Goal: Find specific page/section: Find specific page/section

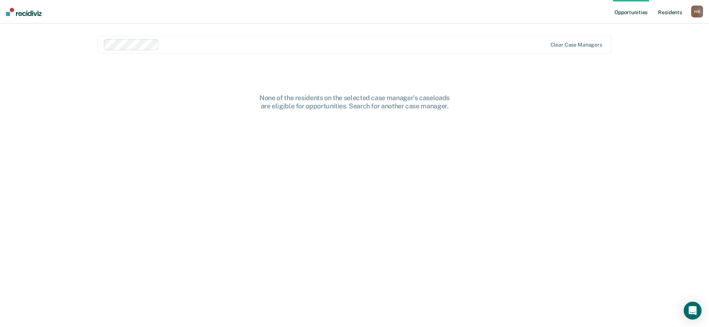
click at [668, 12] on link "Resident s" at bounding box center [670, 12] width 27 height 24
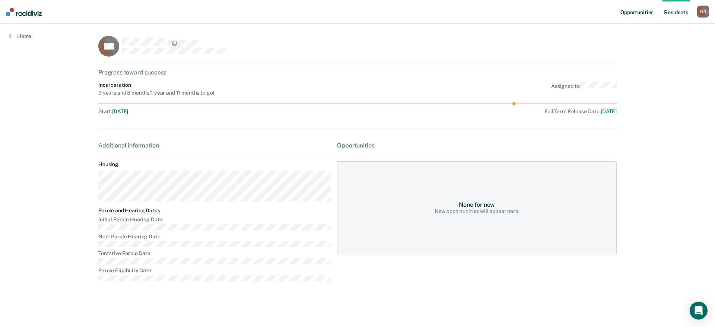
click at [634, 12] on link "Opportunities" at bounding box center [637, 12] width 36 height 24
